Goal: Task Accomplishment & Management: Use online tool/utility

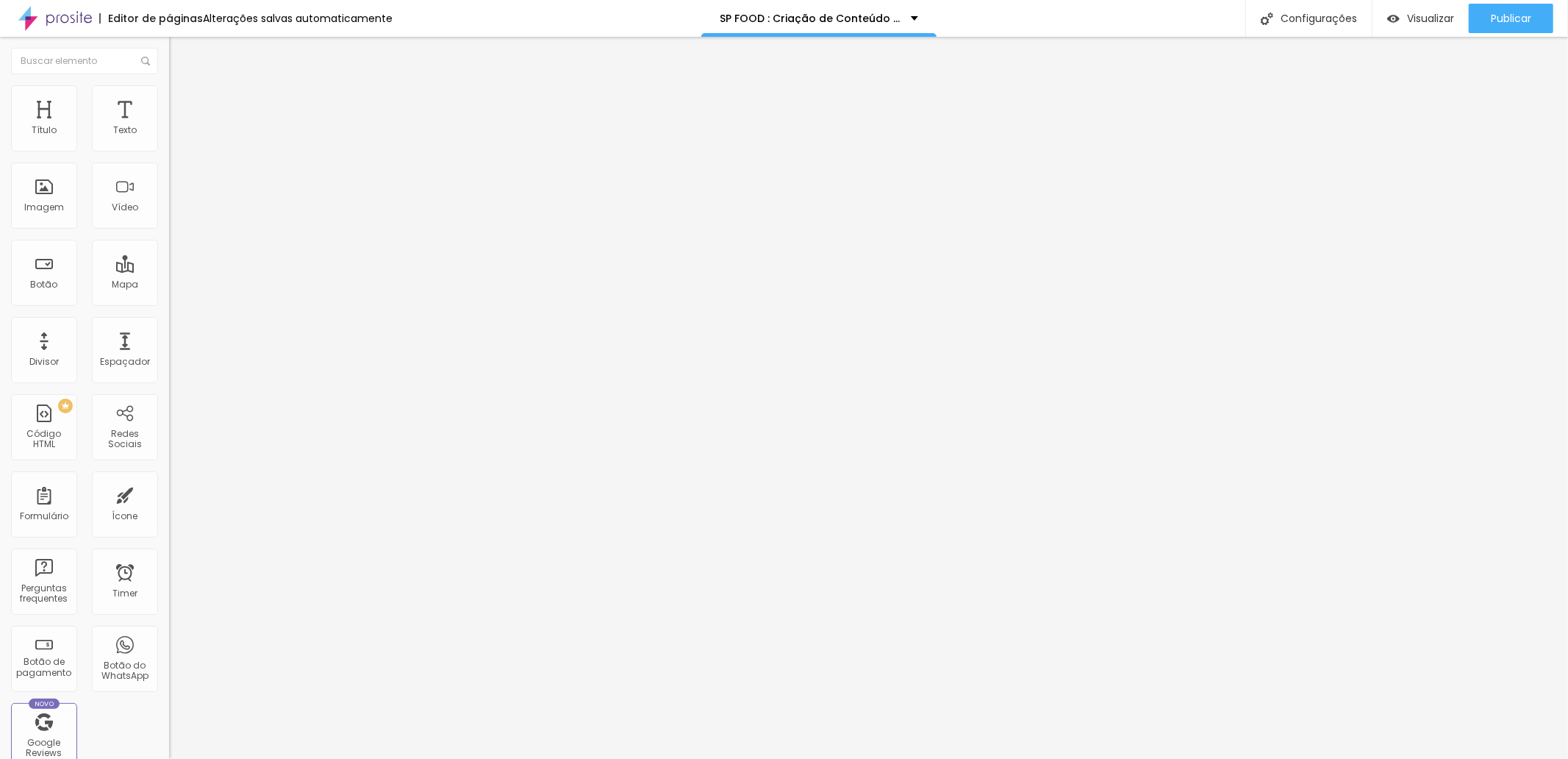
type input "49"
click at [169, 270] on input "range" at bounding box center [216, 276] width 95 height 12
type input "21"
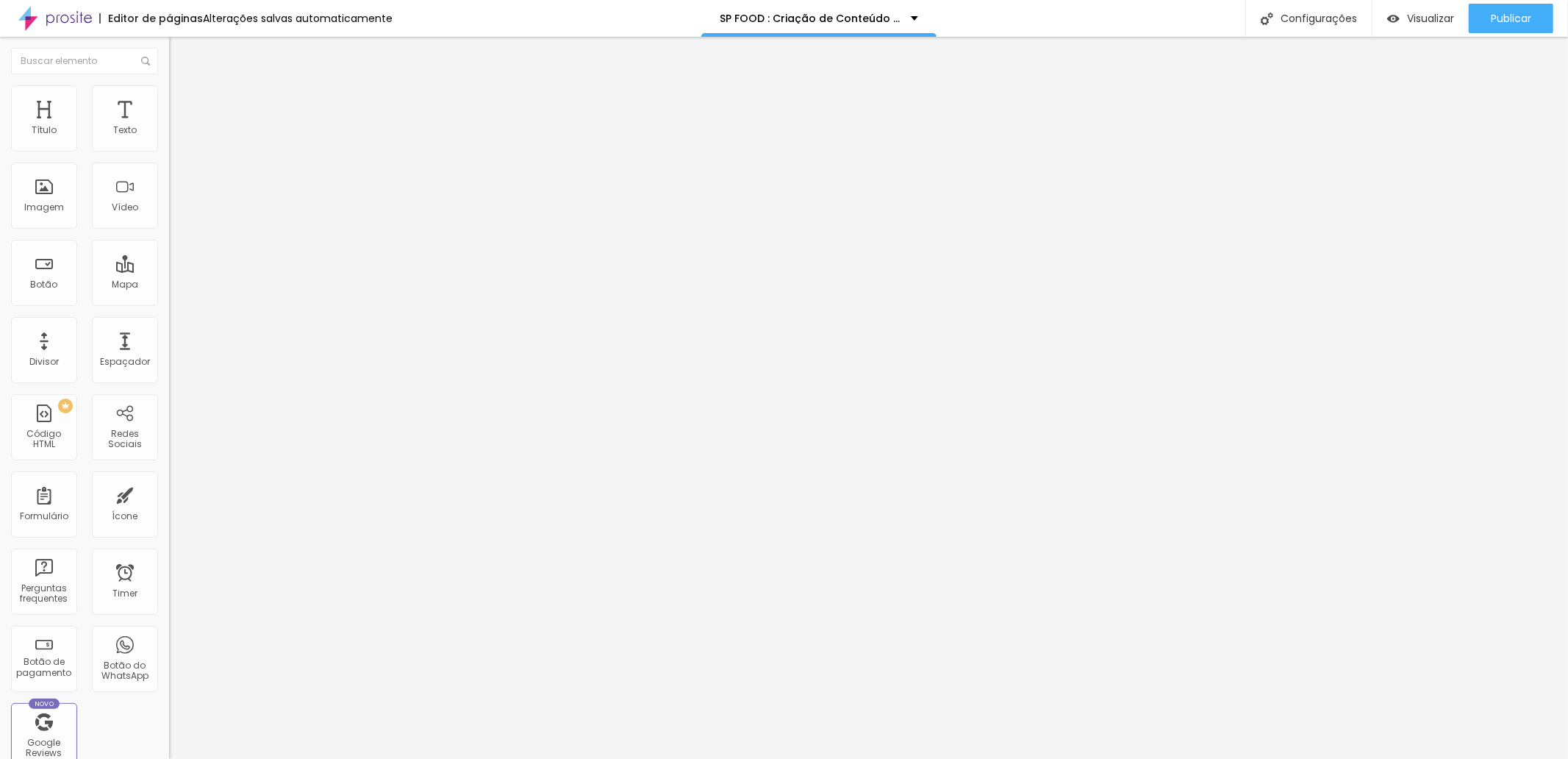
type input "21"
type input "26"
type input "32"
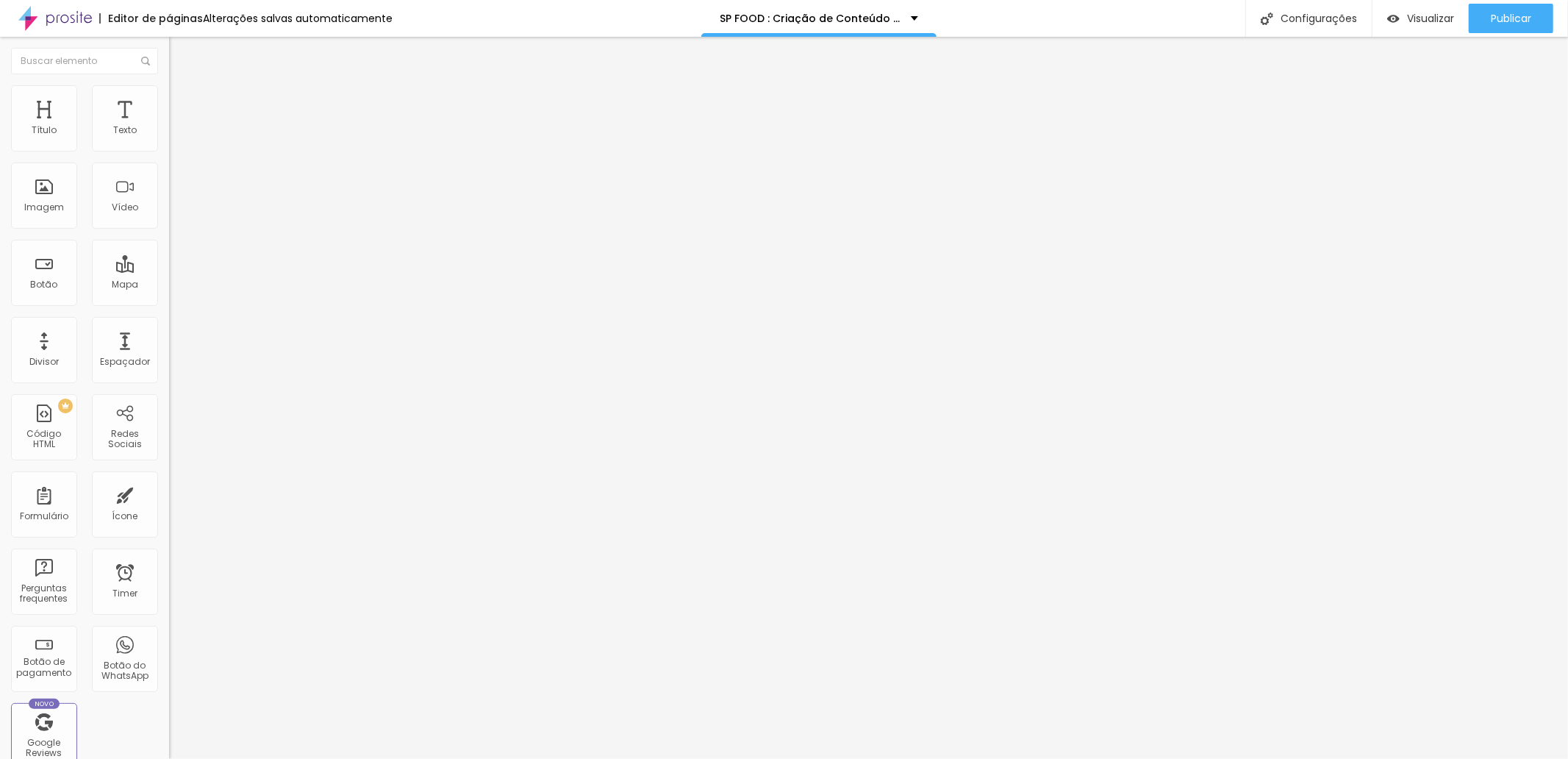
type input "38"
type input "44"
type input "49"
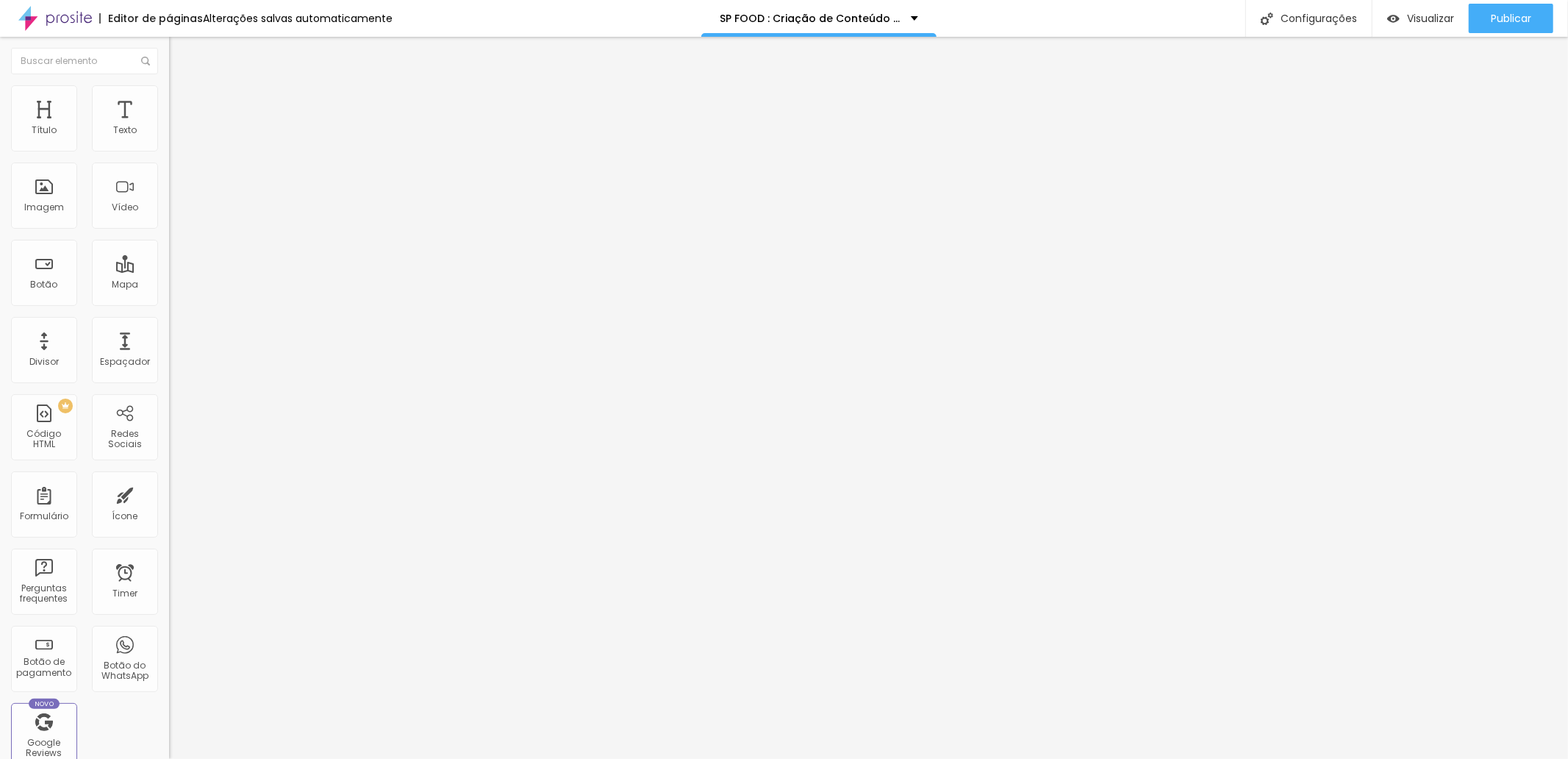
type input "49"
click at [169, 270] on input "range" at bounding box center [216, 276] width 95 height 12
click at [1508, 16] on span "Publicar" at bounding box center [1511, 18] width 41 height 12
